Goal: Task Accomplishment & Management: Manage account settings

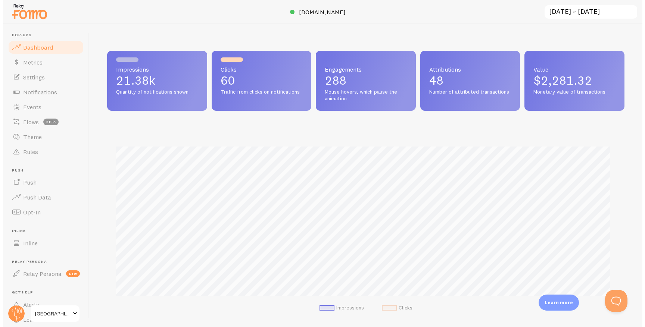
scroll to position [196, 517]
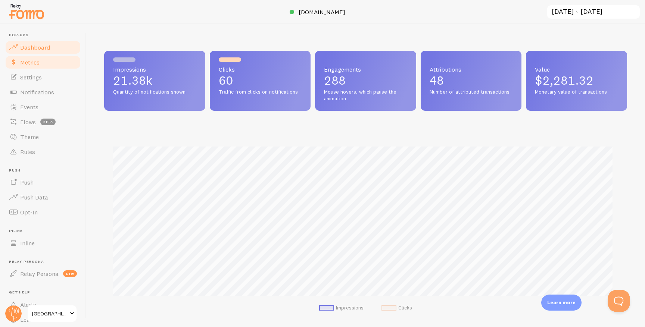
click at [41, 64] on link "Metrics" at bounding box center [42, 62] width 77 height 15
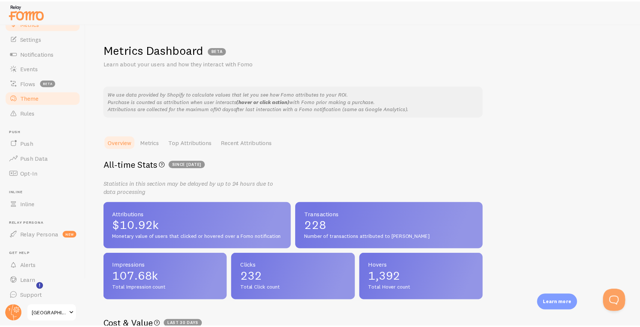
scroll to position [41, 0]
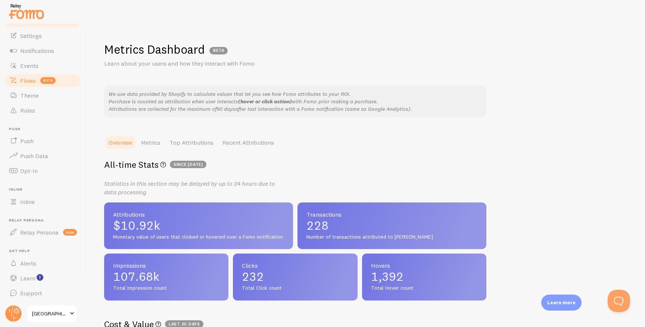
click at [63, 77] on link "Flows beta" at bounding box center [42, 80] width 77 height 15
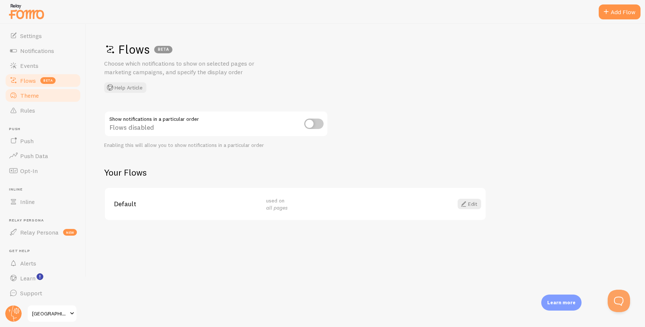
click at [53, 95] on link "Theme" at bounding box center [42, 95] width 77 height 15
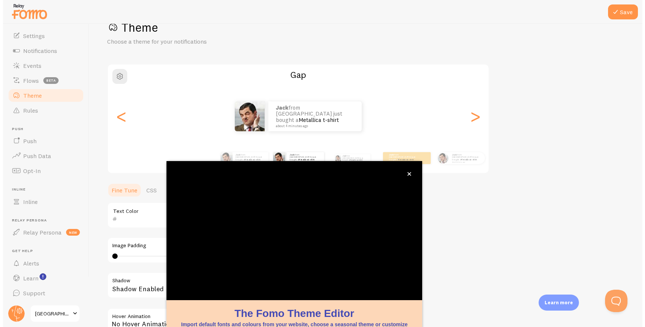
scroll to position [37, 0]
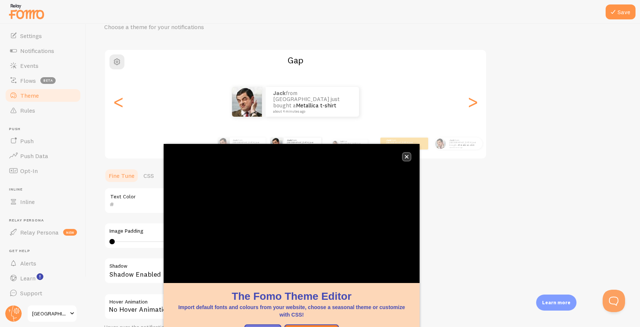
click at [408, 154] on button "close," at bounding box center [406, 157] width 8 height 8
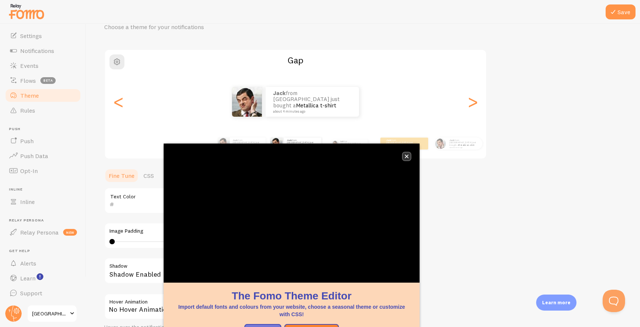
click at [406, 155] on icon "close," at bounding box center [406, 157] width 4 height 4
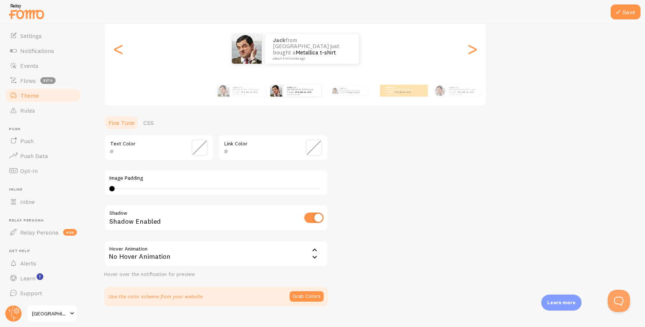
scroll to position [93, 0]
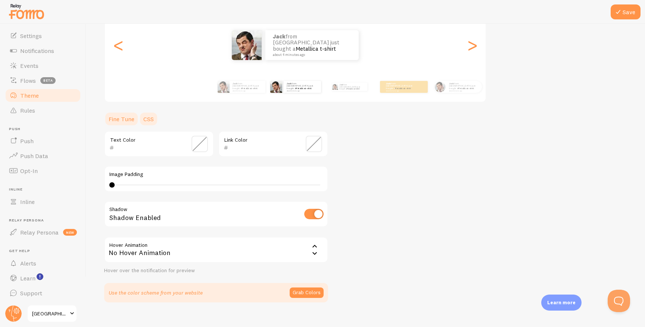
click at [153, 118] on link "CSS" at bounding box center [148, 119] width 19 height 15
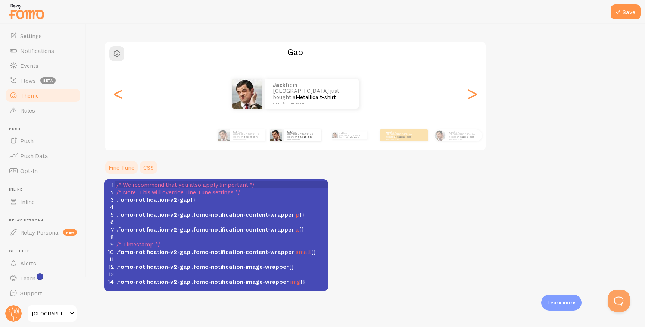
click at [129, 170] on link "Fine Tune" at bounding box center [121, 167] width 35 height 15
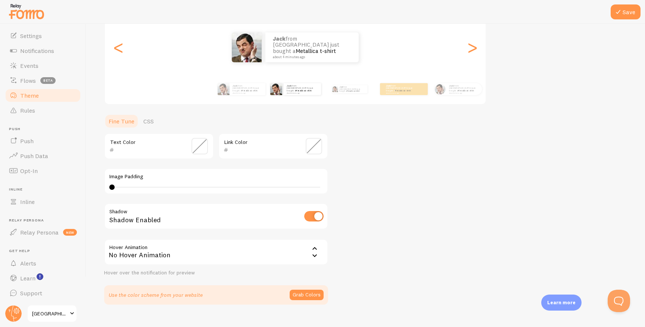
scroll to position [91, 0]
click at [298, 256] on div "No Hover Animation" at bounding box center [216, 253] width 224 height 26
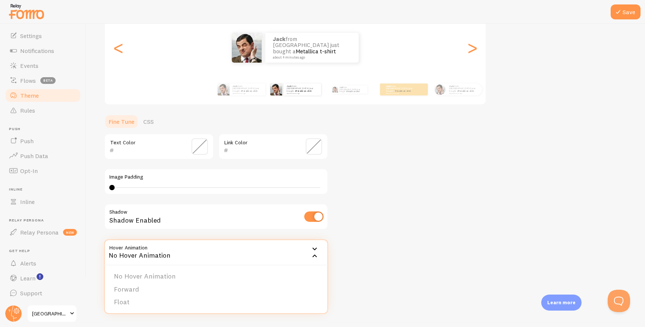
click at [364, 244] on div "Theme Choose a theme for your notifications Gap jack from [GEOGRAPHIC_DATA] jus…" at bounding box center [365, 128] width 523 height 354
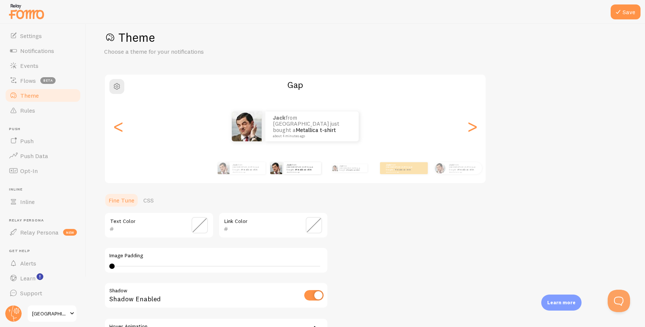
scroll to position [0, 0]
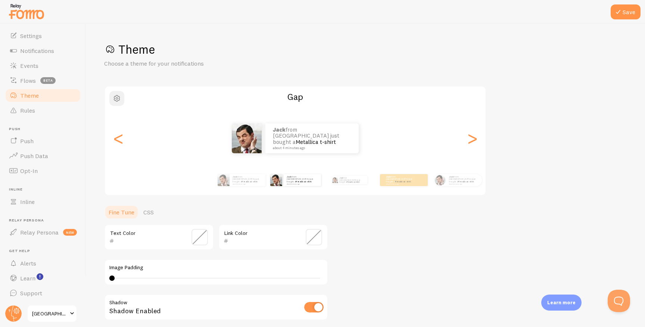
click at [120, 97] on span "button" at bounding box center [116, 98] width 9 height 9
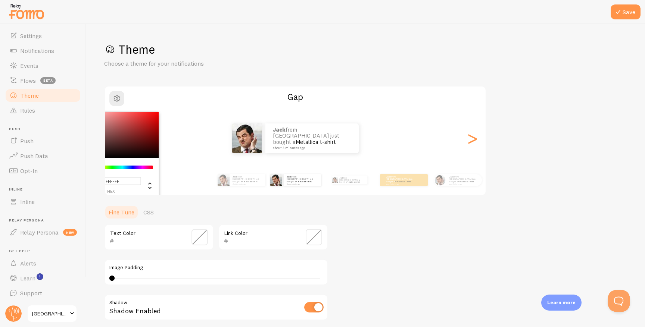
click at [200, 99] on h2 "Gap" at bounding box center [295, 97] width 381 height 12
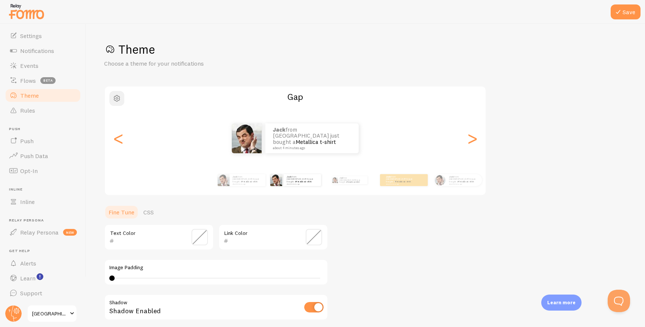
click at [121, 94] on button "button" at bounding box center [116, 98] width 15 height 15
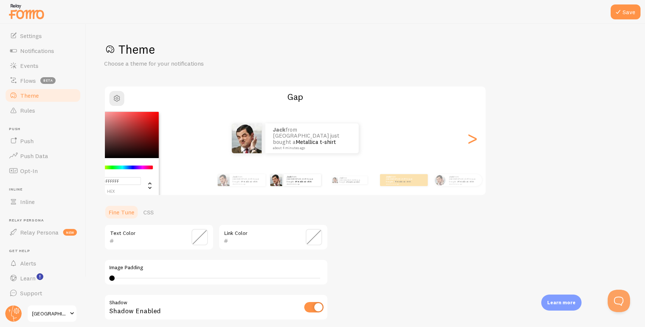
click at [178, 94] on h2 "Gap" at bounding box center [295, 97] width 381 height 12
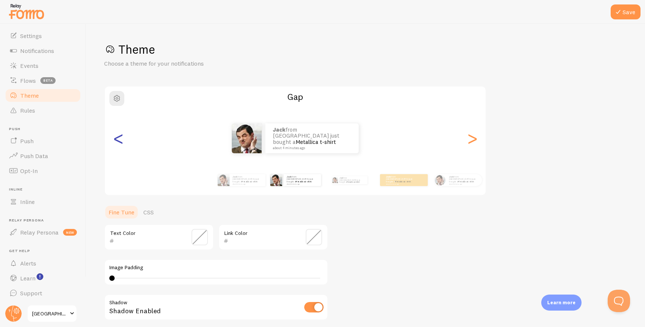
click at [121, 140] on div "<" at bounding box center [118, 139] width 9 height 54
click at [32, 77] on span "Flows" at bounding box center [28, 80] width 16 height 7
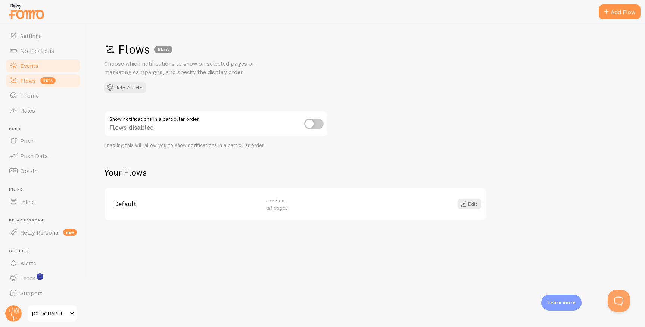
click at [37, 62] on span "Events" at bounding box center [29, 65] width 18 height 7
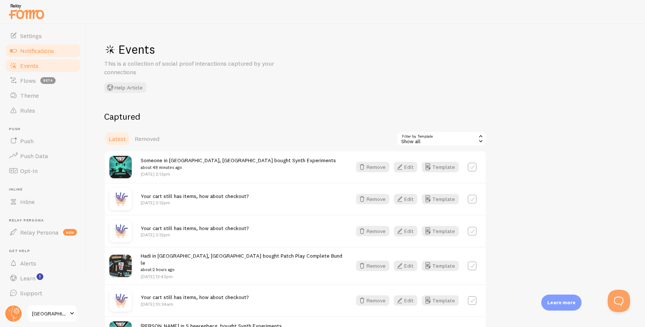
click at [42, 52] on span "Notifications" at bounding box center [37, 50] width 34 height 7
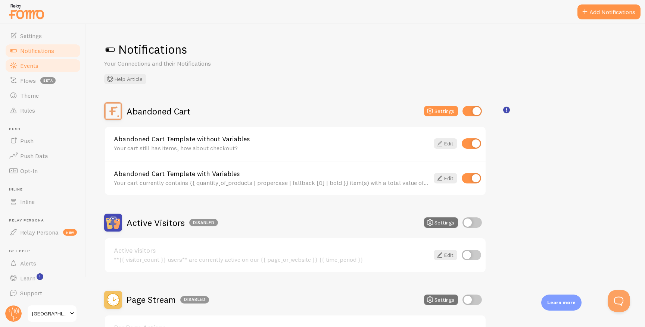
click at [45, 62] on link "Events" at bounding box center [42, 65] width 77 height 15
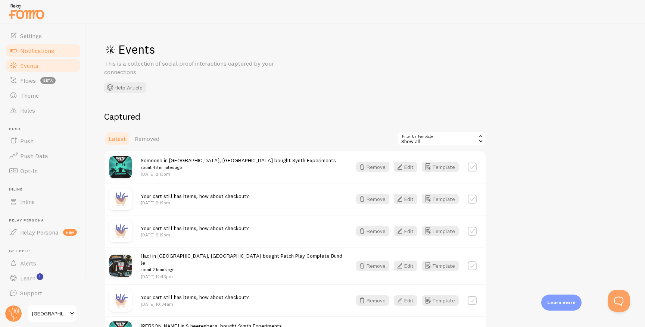
click at [34, 49] on span "Notifications" at bounding box center [37, 50] width 34 height 7
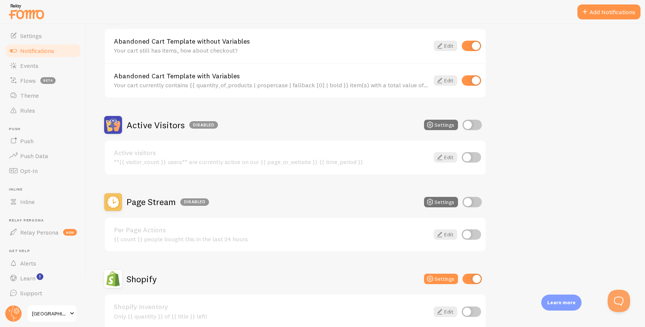
scroll to position [99, 0]
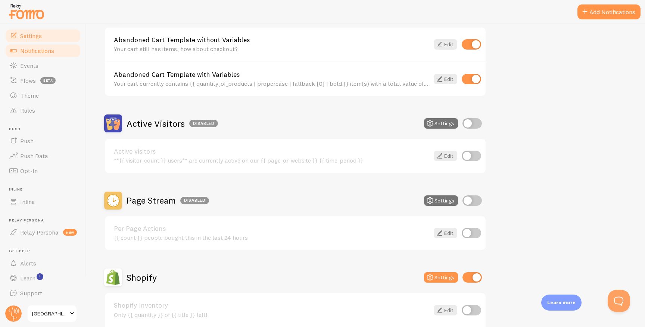
click at [37, 39] on link "Settings" at bounding box center [42, 35] width 77 height 15
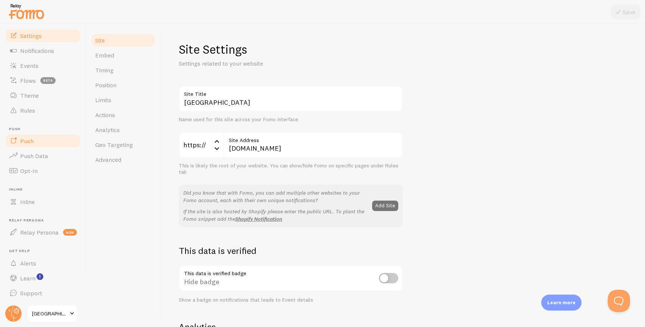
click at [55, 144] on link "Push" at bounding box center [42, 141] width 77 height 15
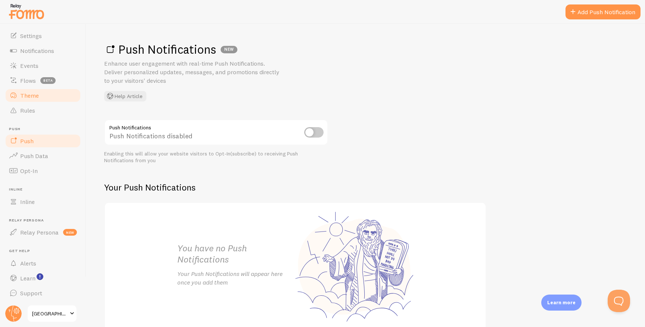
click at [47, 102] on link "Theme" at bounding box center [42, 95] width 77 height 15
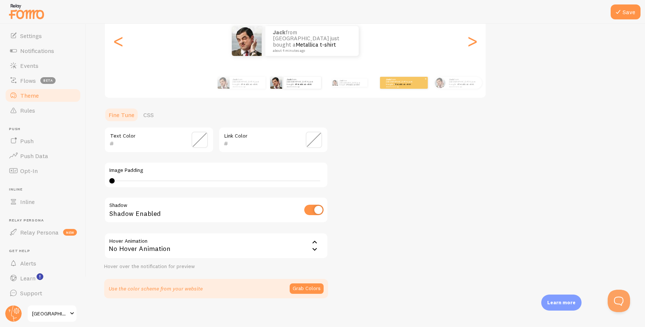
scroll to position [105, 0]
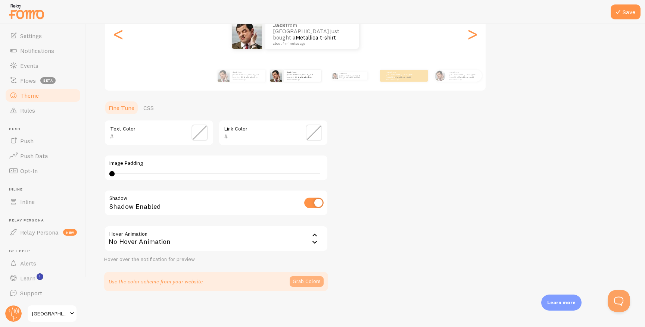
click at [313, 281] on button "Grab Colors" at bounding box center [307, 282] width 34 height 10
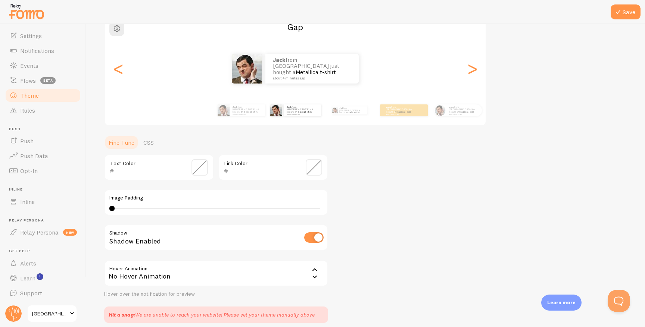
scroll to position [69, 0]
click at [151, 141] on link "CSS" at bounding box center [148, 143] width 19 height 15
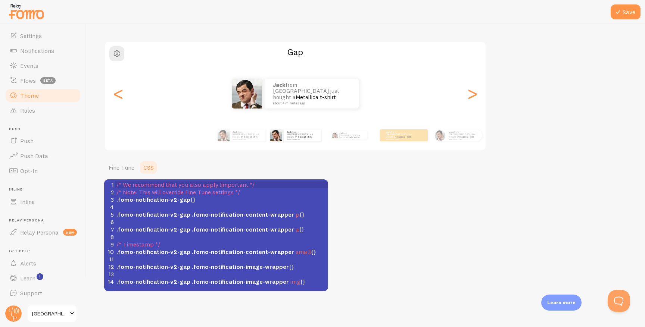
scroll to position [45, 0]
click at [124, 166] on link "Fine Tune" at bounding box center [121, 167] width 35 height 15
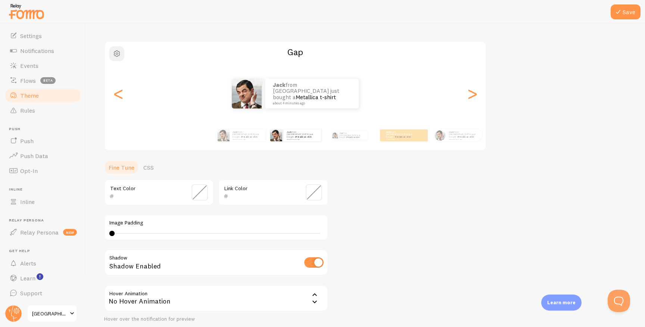
click at [122, 57] on button "button" at bounding box center [116, 53] width 15 height 15
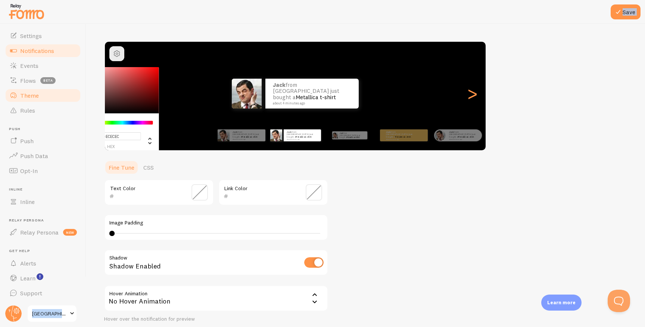
type input "#FFFFFF"
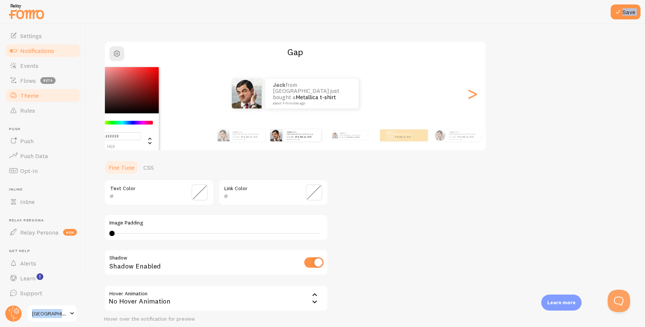
drag, startPoint x: 139, startPoint y: 82, endPoint x: 31, endPoint y: 55, distance: 111.5
click at [31, 55] on main "Pop-ups Dashboard Metrics Settings Notifications Events Flows beta Theme Rules …" at bounding box center [322, 176] width 645 height 304
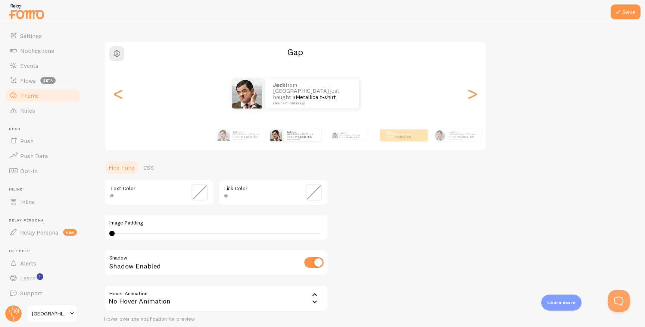
click at [376, 189] on div "Theme Choose a theme for your notifications Gap jack from [GEOGRAPHIC_DATA] jus…" at bounding box center [365, 172] width 523 height 351
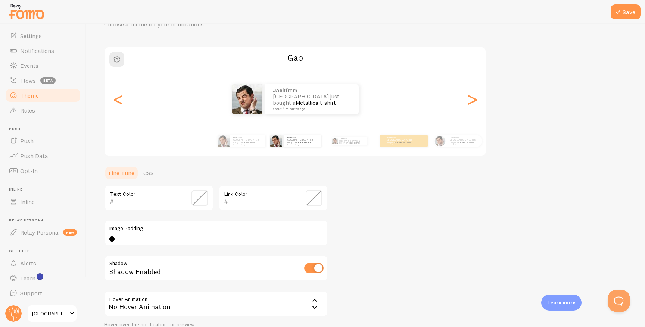
scroll to position [0, 0]
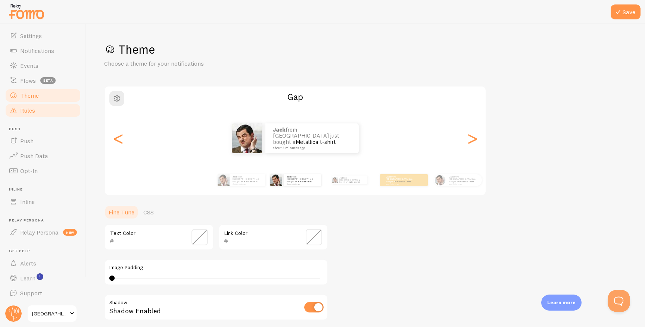
click at [53, 111] on link "Rules" at bounding box center [42, 110] width 77 height 15
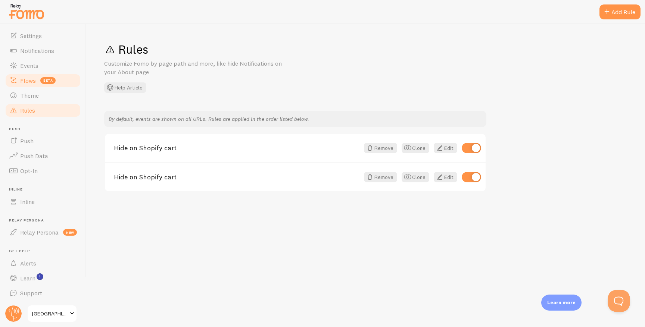
click at [19, 73] on link "Flows beta" at bounding box center [42, 80] width 77 height 15
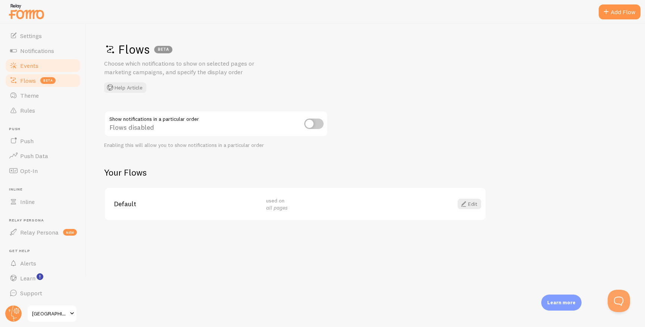
click at [29, 60] on link "Events" at bounding box center [42, 65] width 77 height 15
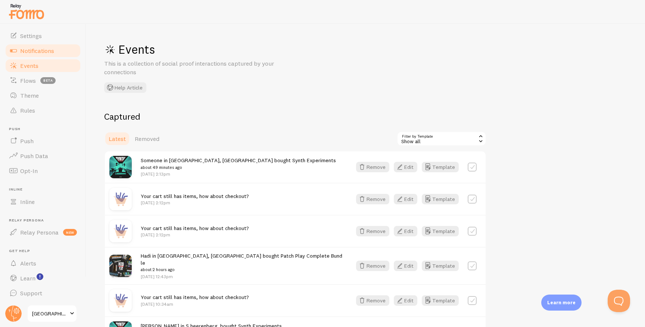
click at [35, 51] on span "Notifications" at bounding box center [37, 50] width 34 height 7
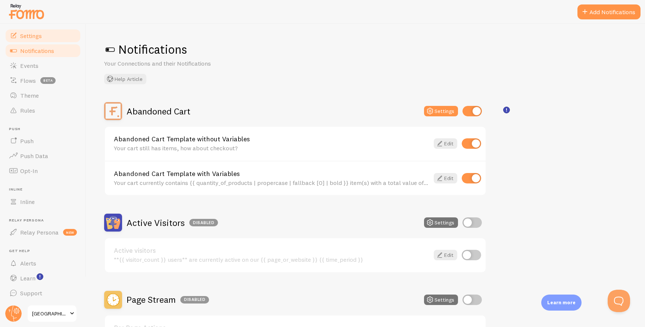
click at [42, 32] on span "Settings" at bounding box center [31, 35] width 22 height 7
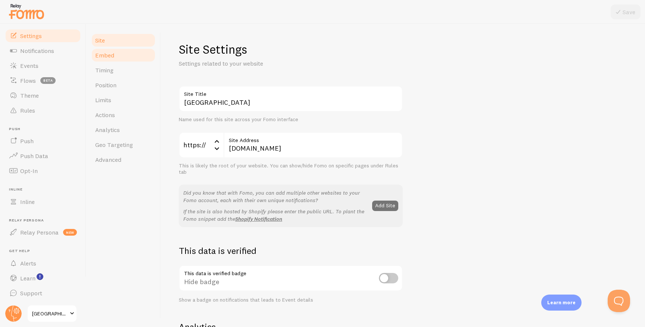
click at [130, 52] on link "Embed" at bounding box center [123, 55] width 65 height 15
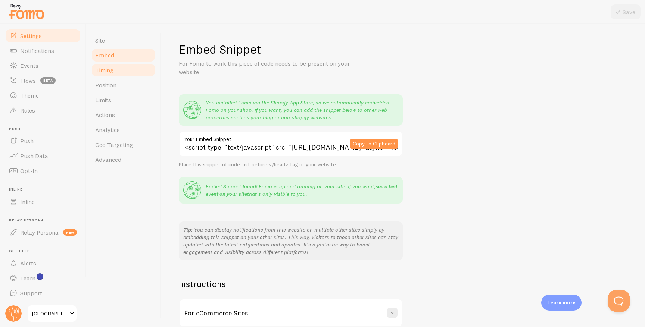
click at [124, 72] on link "Timing" at bounding box center [123, 70] width 65 height 15
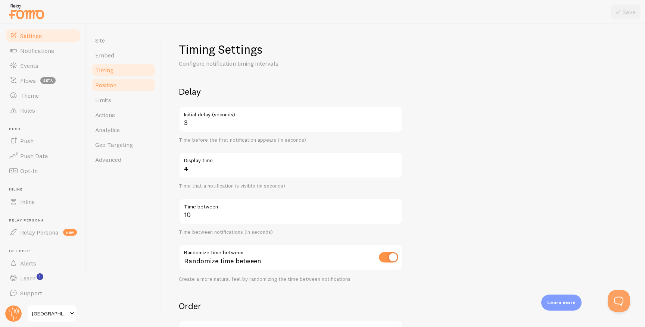
click at [126, 83] on link "Position" at bounding box center [123, 85] width 65 height 15
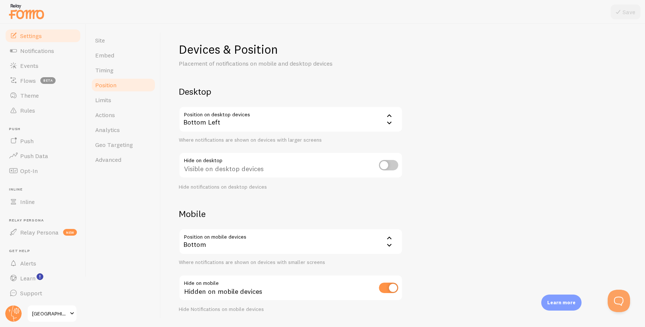
click at [291, 127] on div "Bottom Left" at bounding box center [291, 119] width 224 height 26
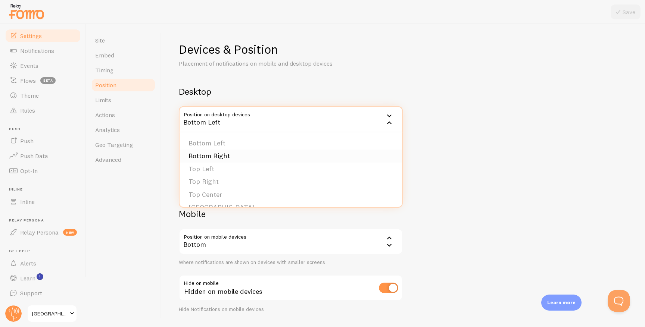
click at [253, 159] on li "Bottom Right" at bounding box center [291, 156] width 223 height 13
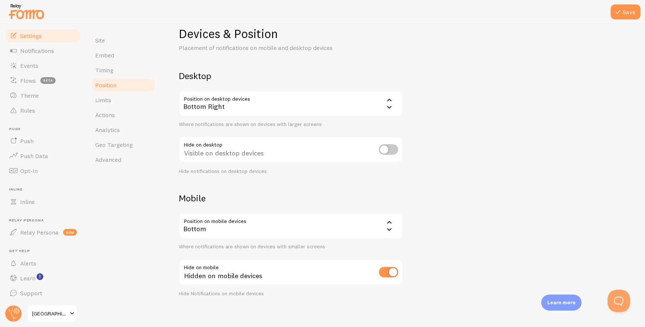
scroll to position [21, 0]
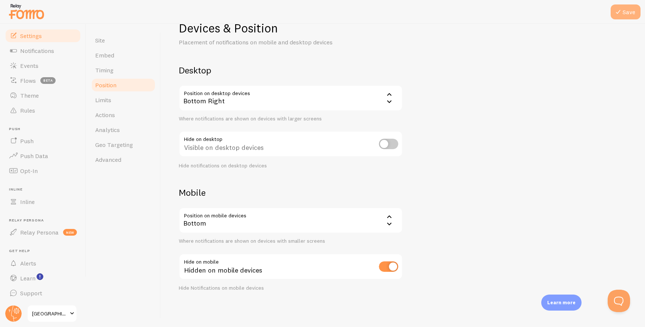
click at [621, 10] on icon at bounding box center [618, 11] width 9 height 9
